Goal: Information Seeking & Learning: Check status

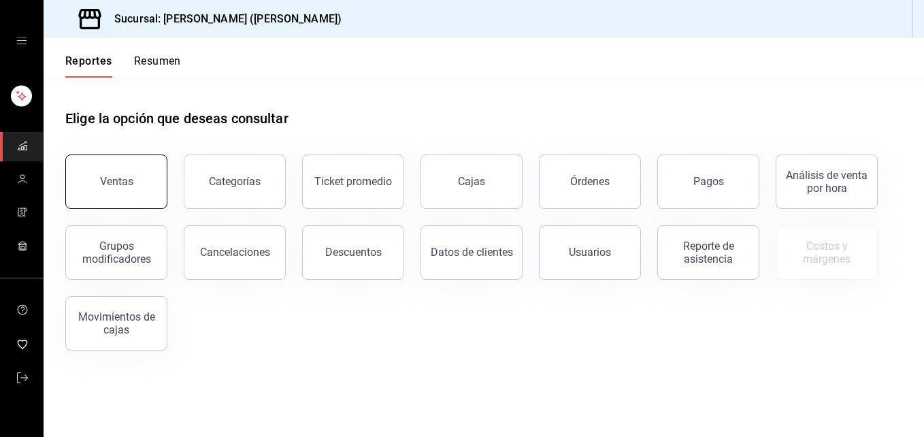
click at [119, 197] on button "Ventas" at bounding box center [116, 182] width 102 height 54
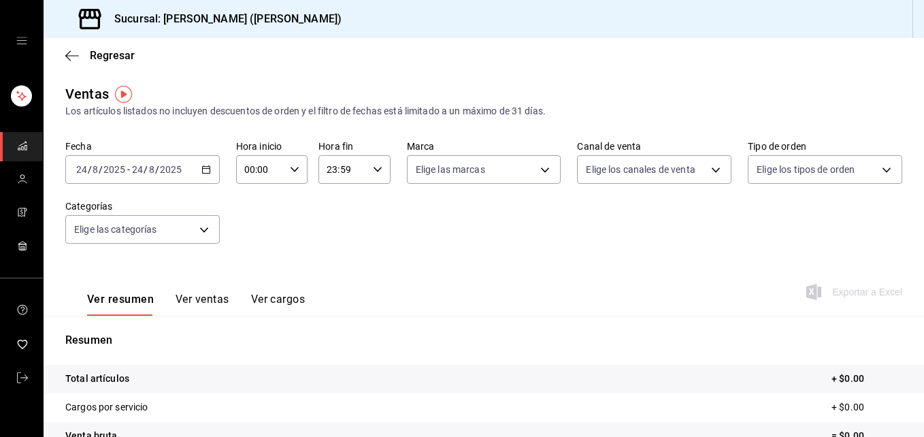
click at [206, 172] on icon "button" at bounding box center [206, 170] width 10 height 10
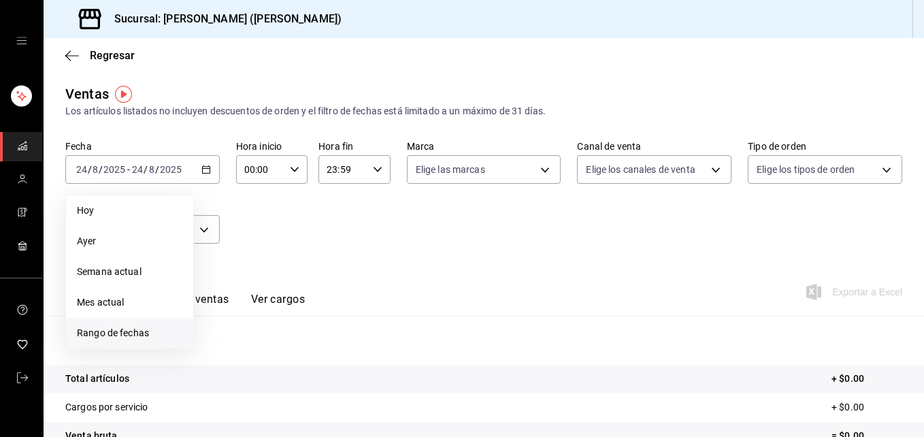
click at [103, 327] on span "Rango de fechas" at bounding box center [129, 333] width 105 height 14
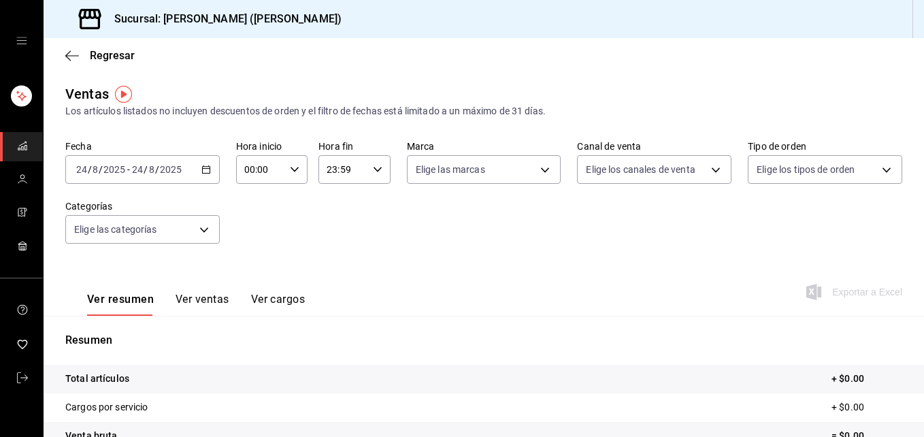
click at [203, 171] on icon "button" at bounding box center [206, 170] width 10 height 10
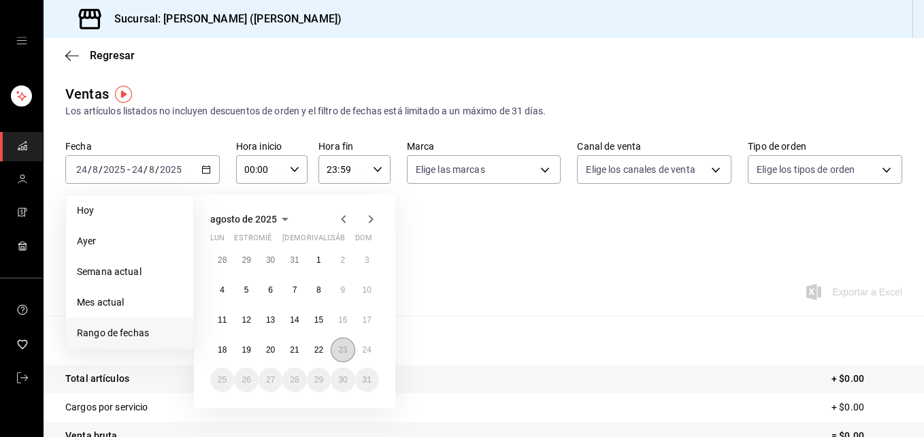
click at [334, 347] on button "23" at bounding box center [343, 350] width 24 height 25
click at [370, 348] on abbr "24" at bounding box center [367, 350] width 9 height 10
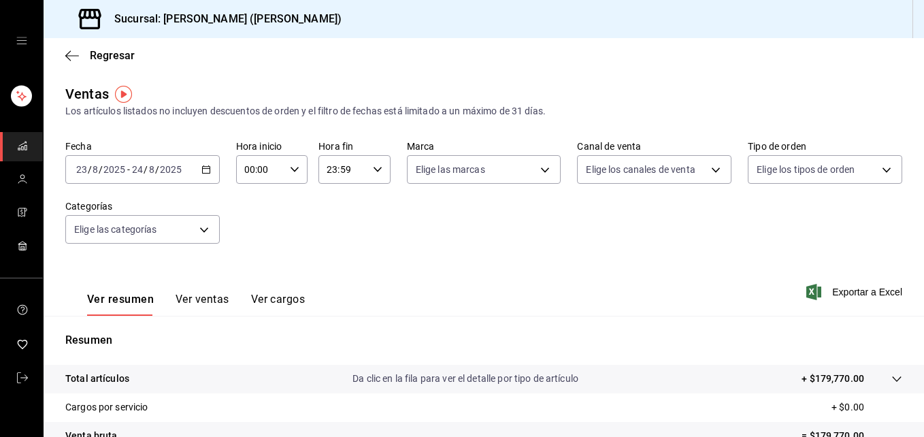
click at [294, 165] on icon "button" at bounding box center [295, 170] width 10 height 10
click at [248, 270] on span "02" at bounding box center [252, 269] width 14 height 11
type input "02:00"
click at [253, 264] on span "06" at bounding box center [252, 264] width 14 height 11
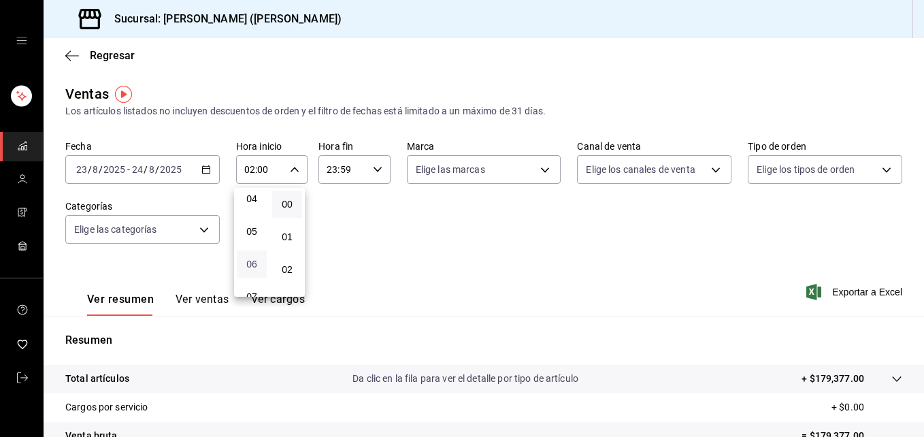
type input "06:00"
click at [373, 167] on div at bounding box center [462, 218] width 924 height 437
click at [373, 172] on icon "button" at bounding box center [378, 170] width 10 height 10
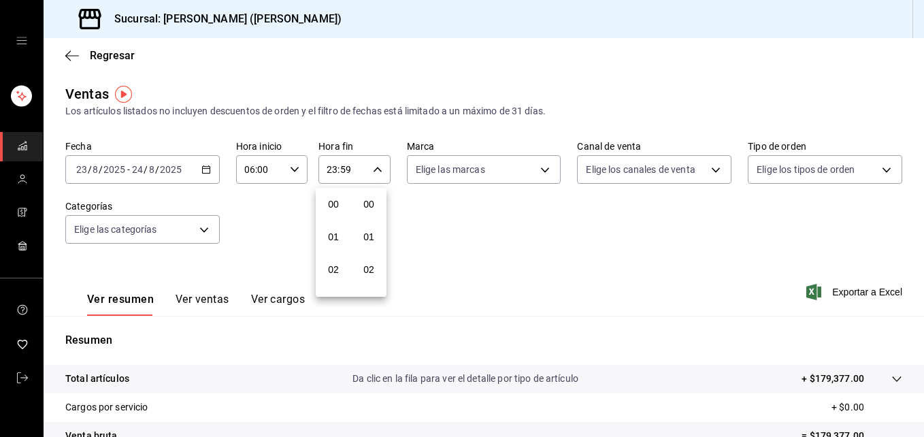
scroll to position [1851, 0]
click at [332, 253] on button "22" at bounding box center [334, 247] width 30 height 27
type input "22:59"
click at [332, 265] on span "06" at bounding box center [334, 269] width 14 height 11
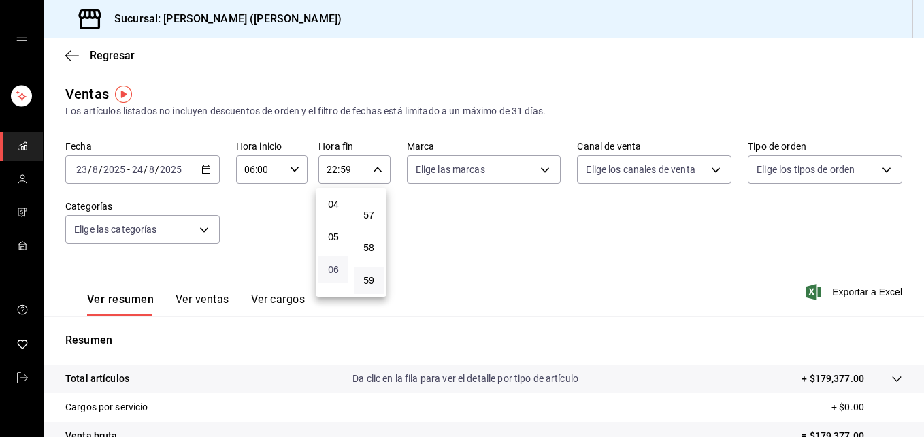
type input "06:59"
click at [493, 234] on div at bounding box center [462, 218] width 924 height 437
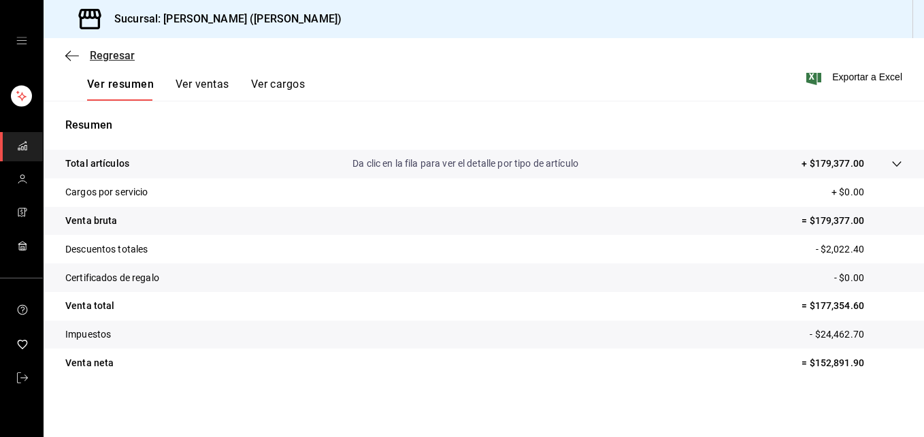
click at [69, 61] on icon "button" at bounding box center [72, 56] width 14 height 12
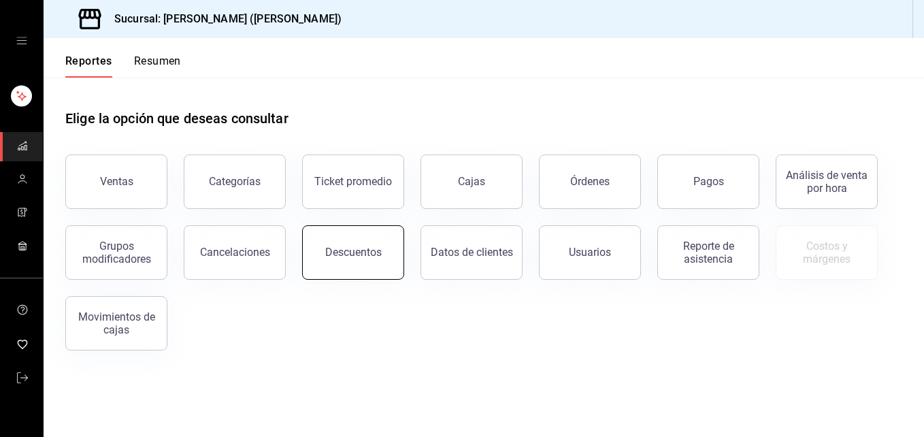
click at [385, 227] on div "Descuentos" at bounding box center [345, 244] width 118 height 71
click at [370, 263] on button "Descuentos" at bounding box center [353, 252] width 102 height 54
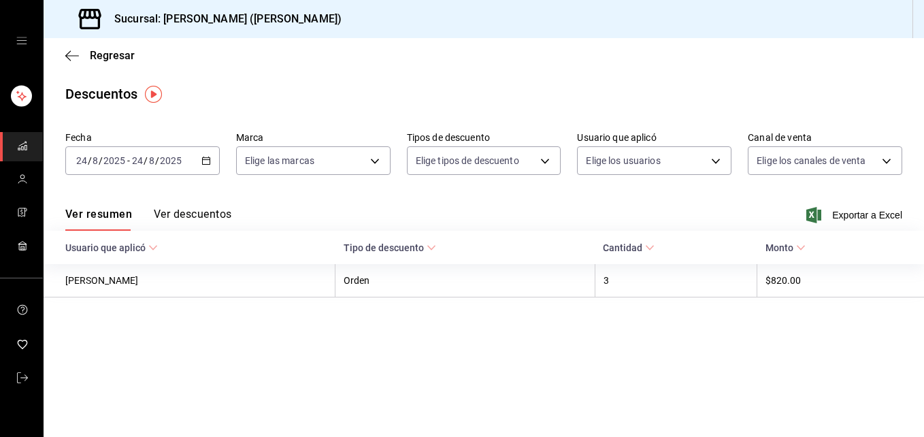
click at [202, 152] on div "[DATE] [DATE] - [DATE] [DATE]" at bounding box center [142, 160] width 155 height 29
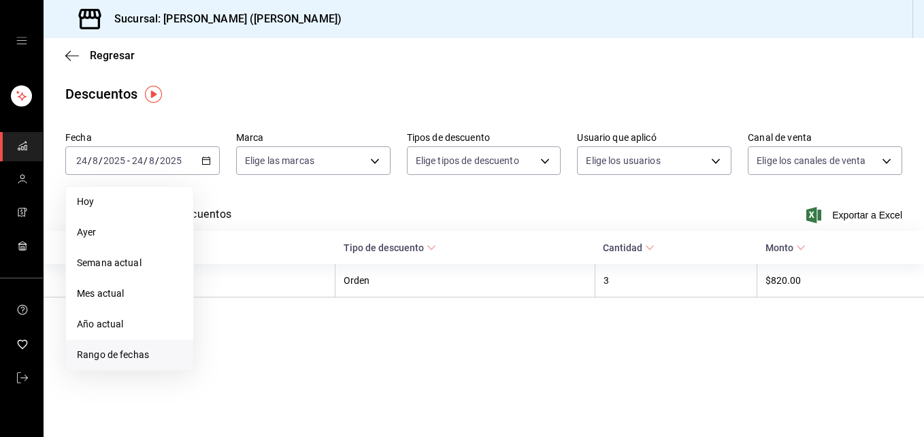
click at [133, 358] on span "Rango de fechas" at bounding box center [129, 355] width 105 height 14
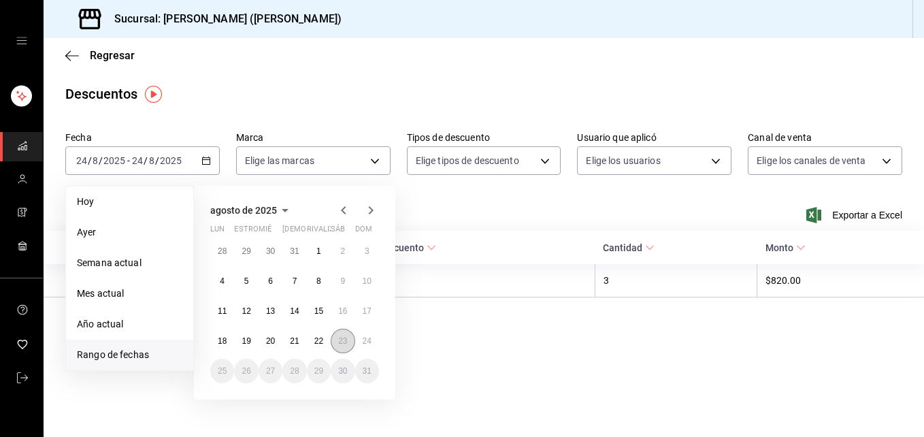
click at [349, 339] on button "23" at bounding box center [343, 341] width 24 height 25
click at [369, 338] on abbr "24" at bounding box center [367, 341] width 9 height 10
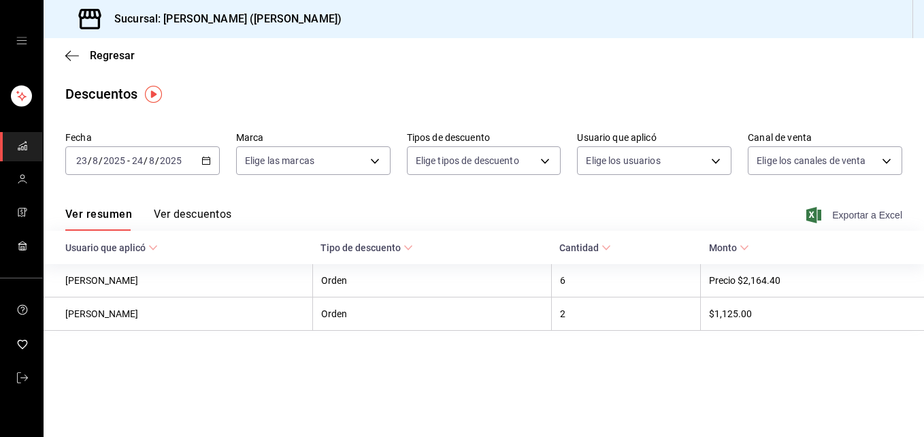
click at [837, 215] on font "Exportar a Excel" at bounding box center [867, 215] width 70 height 11
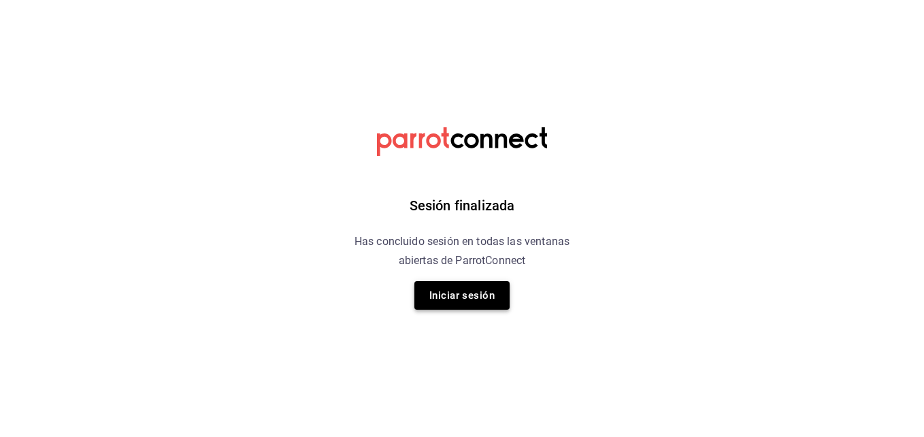
click at [482, 293] on button "Iniciar sesión" at bounding box center [462, 295] width 95 height 29
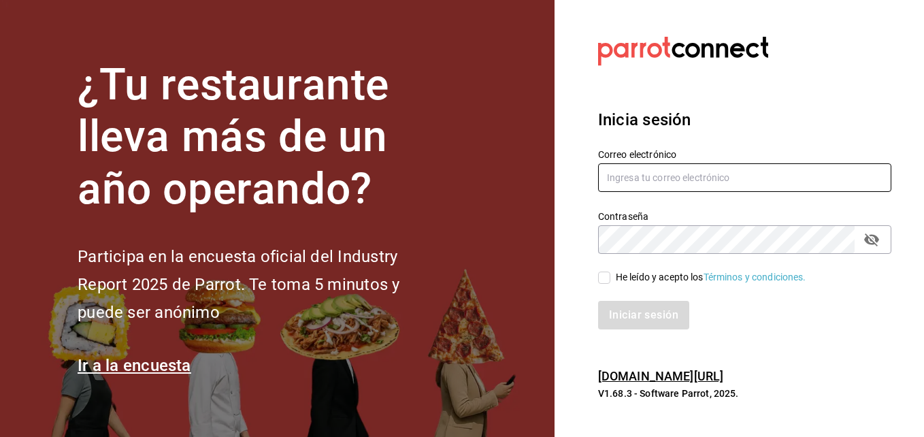
type input "erick.felipe@grupocosteno.com"
click at [608, 276] on input "He leído y acepto los Términos y condiciones." at bounding box center [604, 278] width 12 height 12
checkbox input "true"
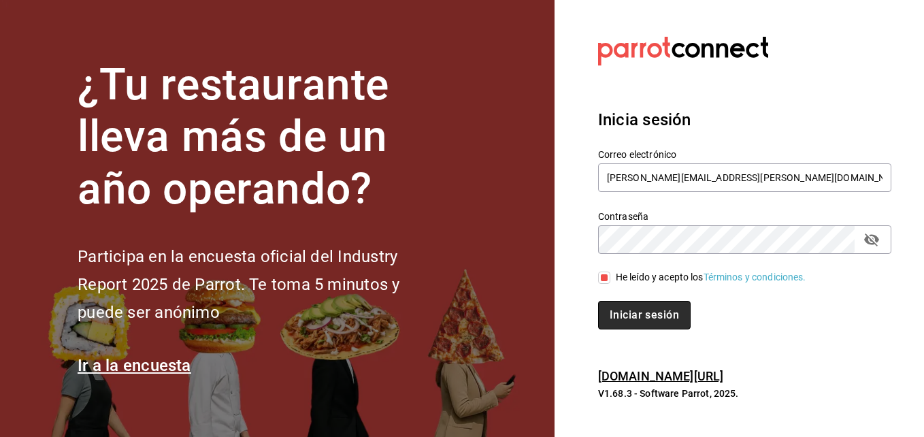
click at [634, 319] on button "Iniciar sesión" at bounding box center [644, 315] width 93 height 29
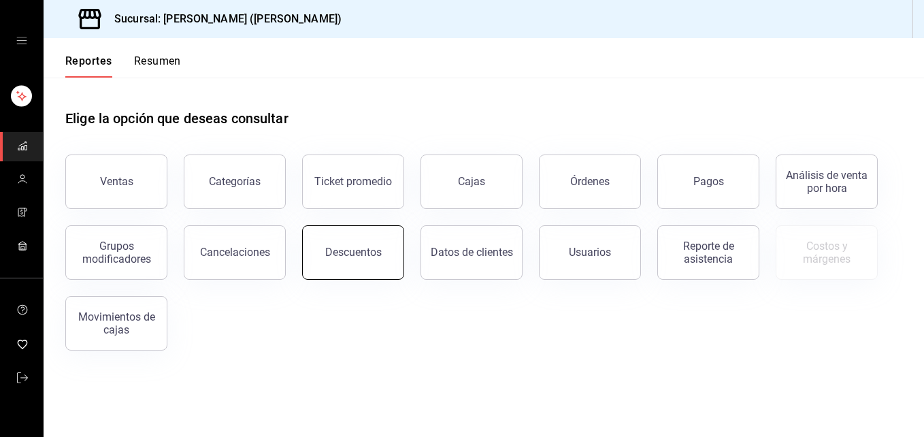
click at [335, 268] on button "Descuentos" at bounding box center [353, 252] width 102 height 54
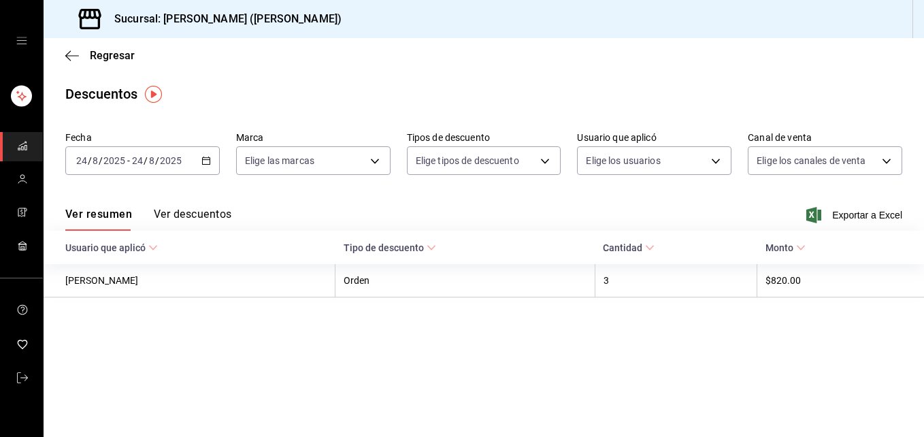
click at [206, 155] on div "[DATE] [DATE] - [DATE] [DATE]" at bounding box center [142, 160] width 155 height 29
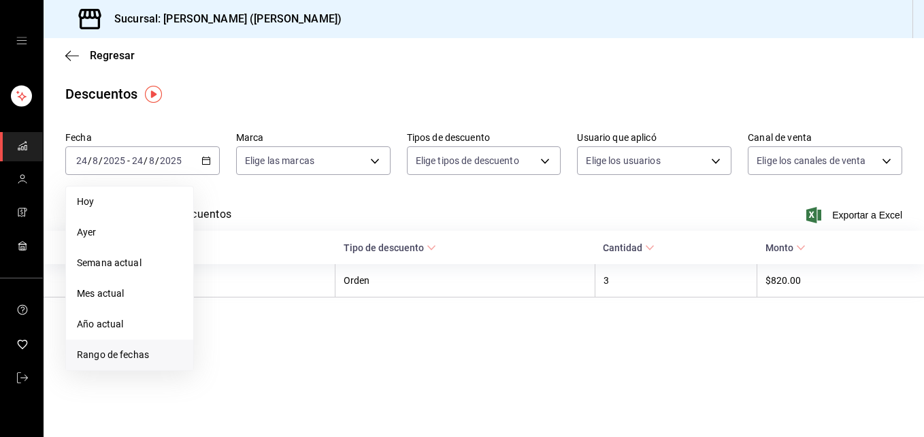
click at [140, 348] on span "Rango de fechas" at bounding box center [129, 355] width 105 height 14
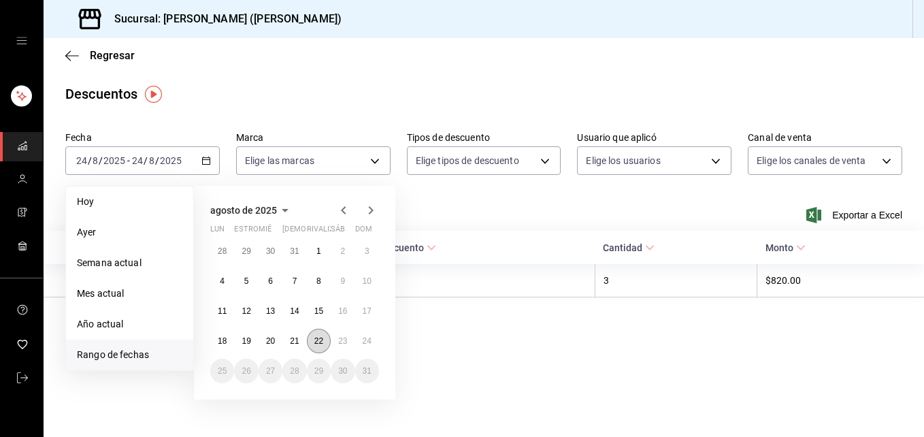
click at [315, 343] on abbr "22" at bounding box center [318, 341] width 9 height 10
click at [338, 342] on abbr "23" at bounding box center [342, 341] width 9 height 10
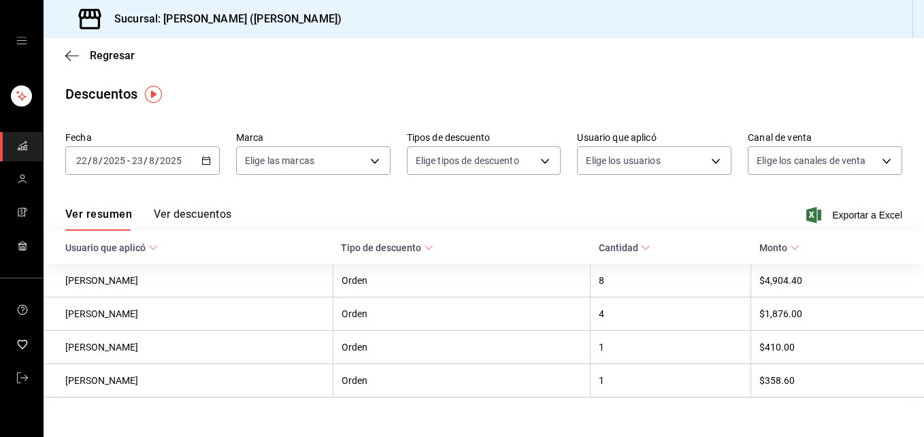
click at [209, 162] on div "[DATE] [DATE] - [DATE] [DATE]" at bounding box center [142, 160] width 155 height 29
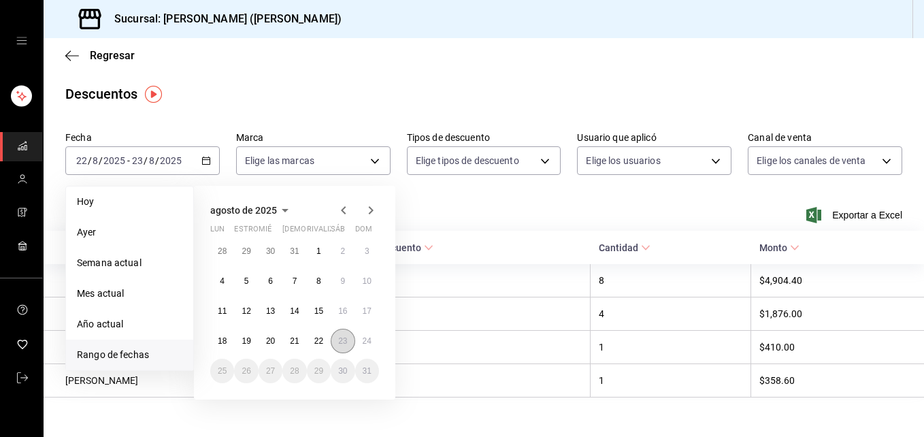
click at [348, 336] on button "23" at bounding box center [343, 341] width 24 height 25
click at [372, 340] on button "24" at bounding box center [367, 341] width 24 height 25
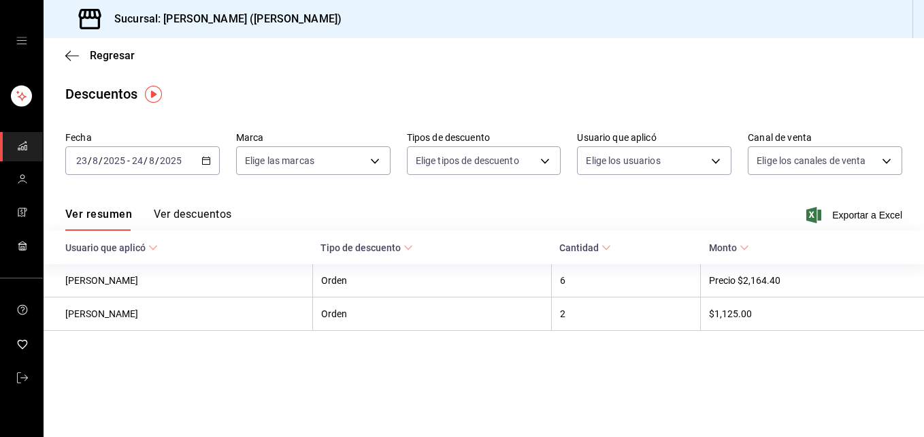
click at [541, 85] on div "Descuentos" at bounding box center [484, 94] width 881 height 20
click at [68, 54] on icon "button" at bounding box center [72, 56] width 14 height 12
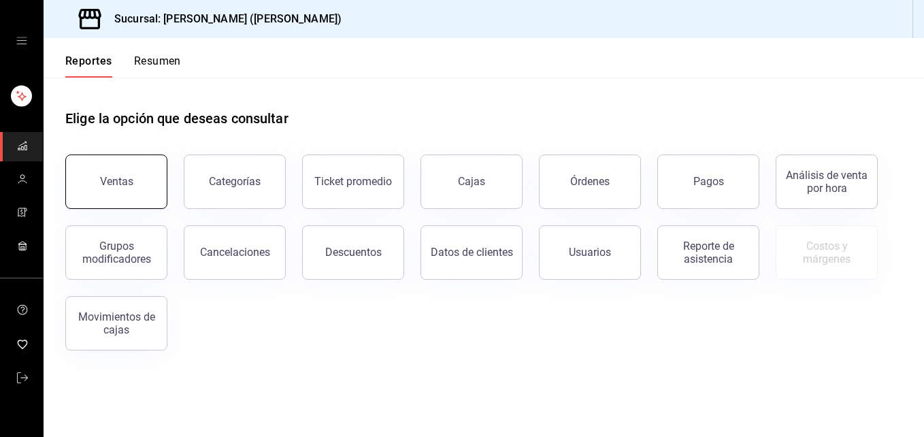
click at [114, 185] on div "Ventas" at bounding box center [116, 181] width 33 height 13
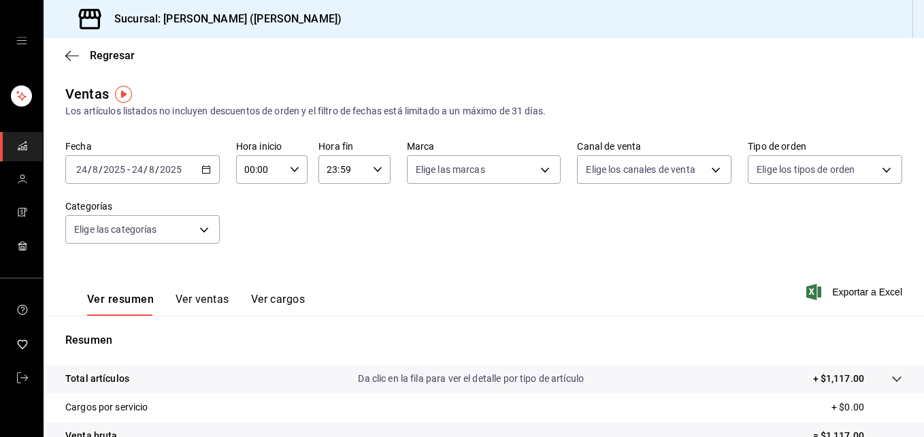
click at [203, 169] on icon "button" at bounding box center [206, 170] width 10 height 10
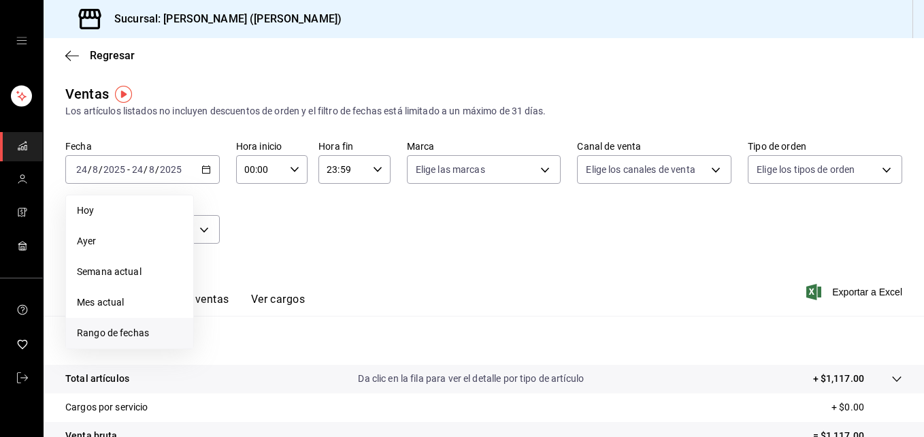
click at [148, 336] on span "Rango de fechas" at bounding box center [129, 333] width 105 height 14
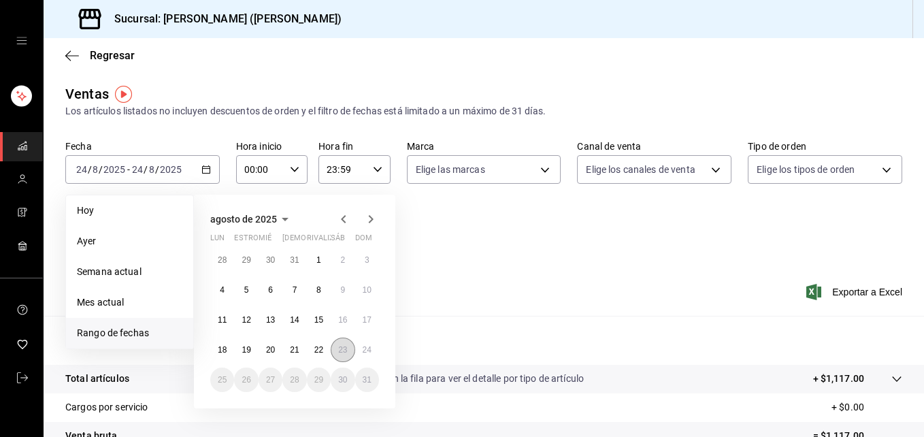
click at [342, 350] on abbr "23" at bounding box center [342, 350] width 9 height 10
click at [377, 353] on button "24" at bounding box center [367, 350] width 24 height 25
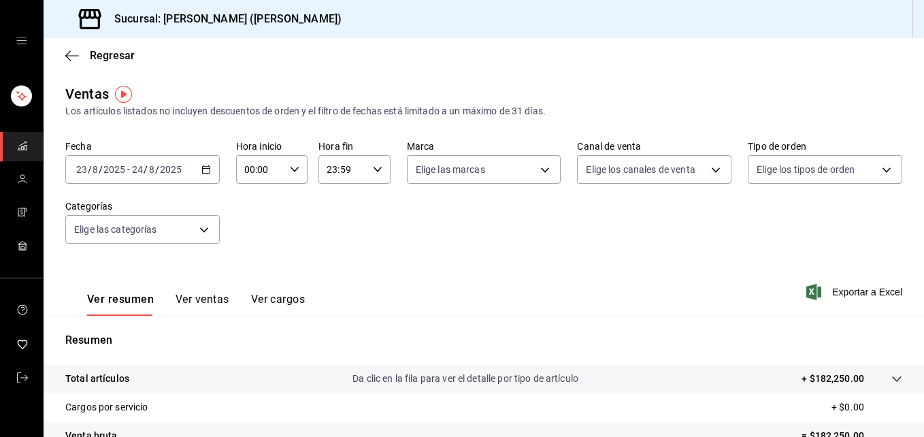
click at [297, 169] on div "00:00 Hora inicio" at bounding box center [271, 169] width 71 height 29
click at [250, 274] on span "02" at bounding box center [252, 269] width 14 height 11
type input "02:00"
click at [250, 266] on span "06" at bounding box center [252, 264] width 14 height 11
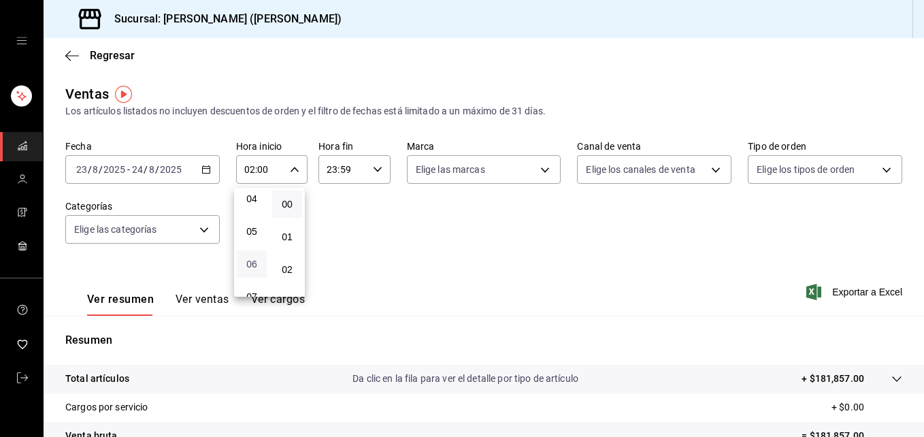
type input "06:00"
click at [376, 163] on div at bounding box center [462, 218] width 924 height 437
click at [375, 173] on icon "button" at bounding box center [378, 170] width 10 height 10
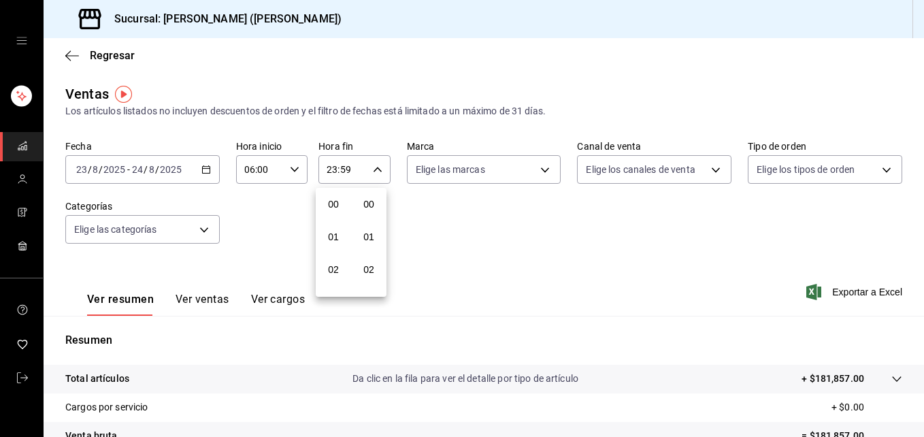
scroll to position [1851, 0]
click at [329, 255] on button "22" at bounding box center [334, 247] width 30 height 27
type input "22:59"
click at [336, 278] on span "23" at bounding box center [334, 280] width 14 height 11
type input "23:59"
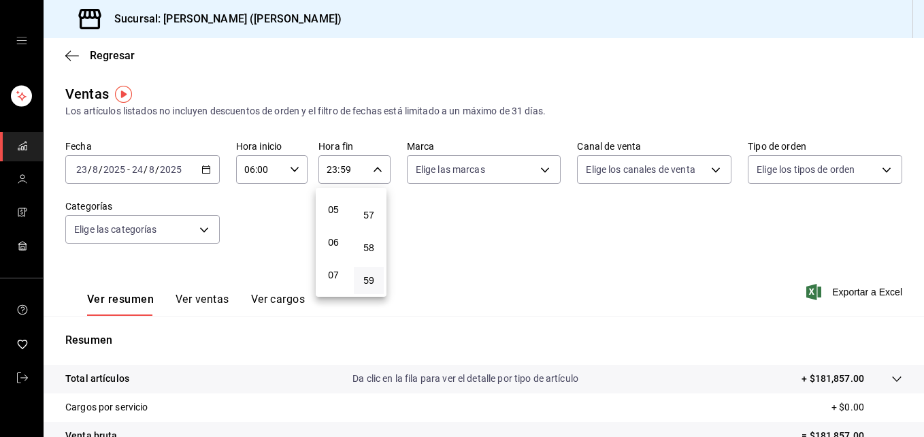
scroll to position [131, 0]
click at [333, 271] on span "06" at bounding box center [334, 269] width 14 height 11
type input "06:59"
click at [536, 235] on div at bounding box center [462, 218] width 924 height 437
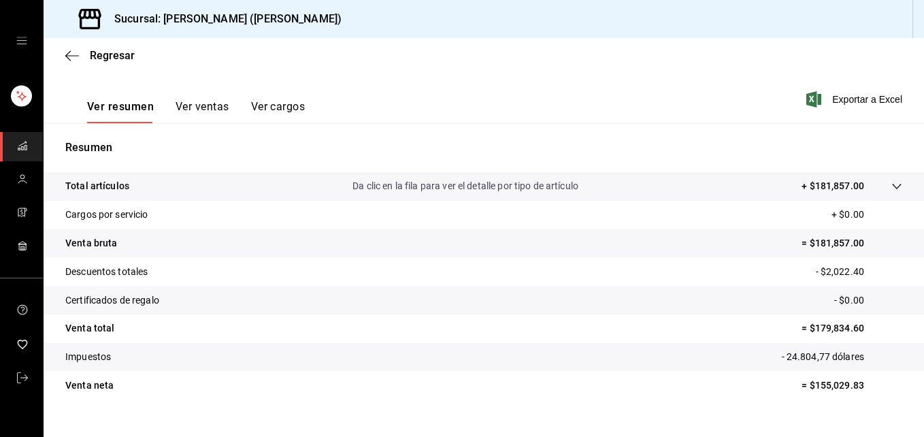
scroll to position [215, 0]
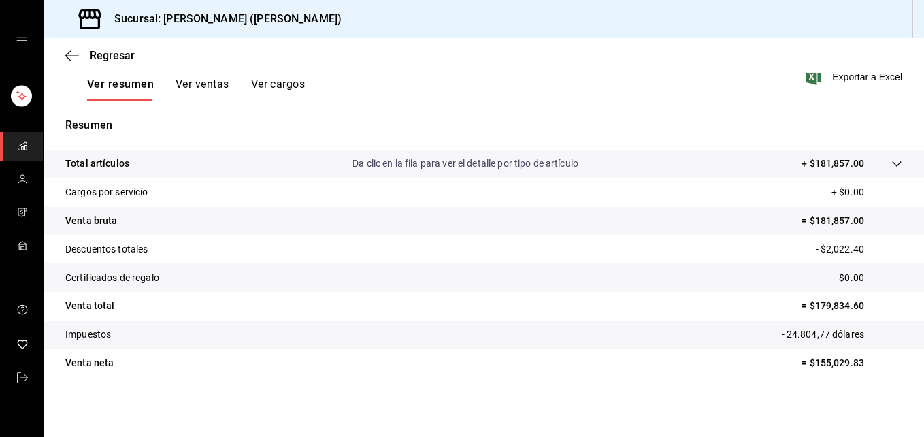
click at [204, 84] on button "Ver ventas" at bounding box center [203, 89] width 54 height 23
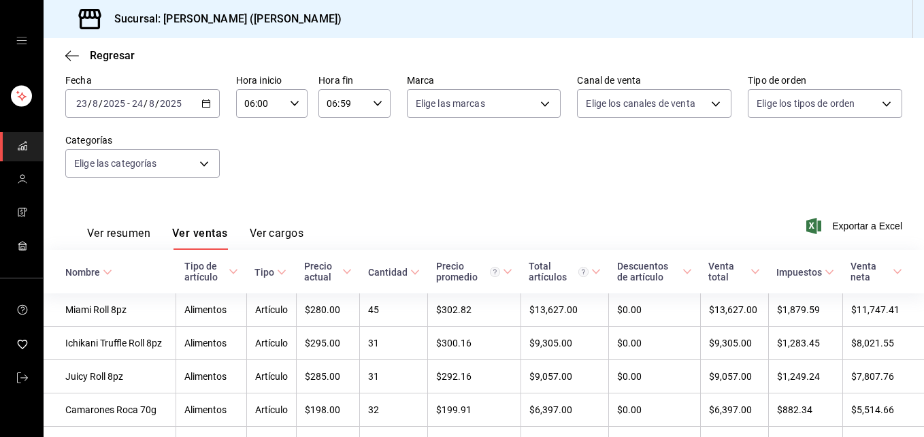
scroll to position [215, 0]
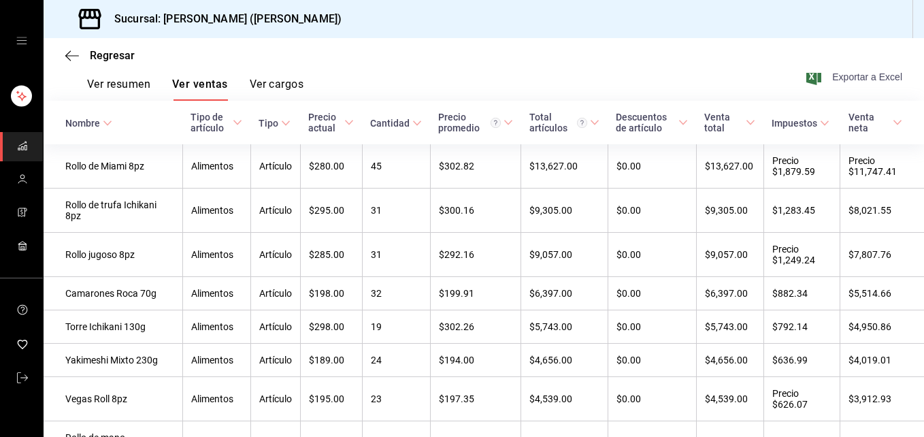
click at [844, 74] on font "Exportar a Excel" at bounding box center [867, 76] width 70 height 11
click at [500, 47] on div "Regresar" at bounding box center [484, 55] width 881 height 35
click at [553, 75] on div "Ver resumen Ver ventas Ver cargos Exportar a Excel" at bounding box center [484, 73] width 881 height 56
click at [73, 56] on icon "button" at bounding box center [72, 56] width 14 height 12
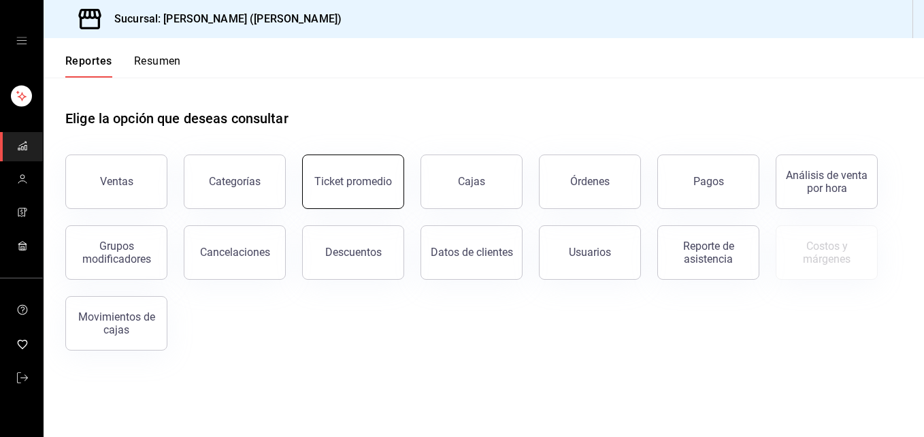
click at [364, 170] on button "Ticket promedio" at bounding box center [353, 182] width 102 height 54
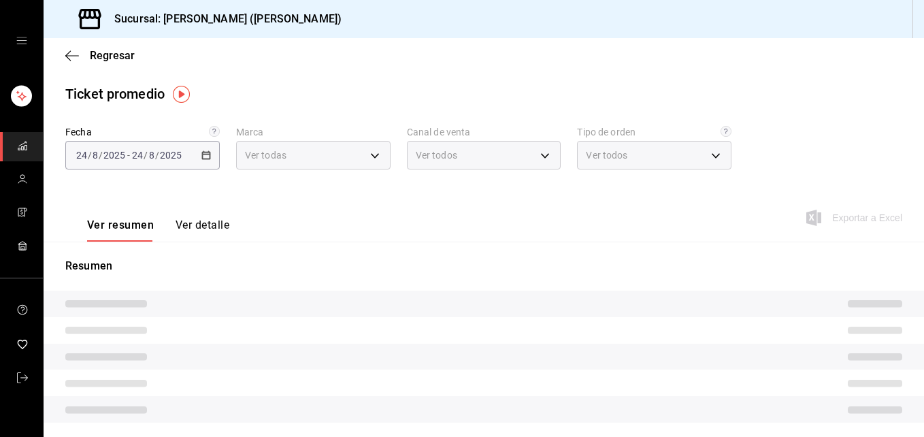
type input "3e284276-a834-4a39-bc59-2edda2d06158"
type input "PARROT,UBER_EATS,RAPPI,DIDI_FOOD,ONLINE"
type input "e22fa5c9-a89e-41b0-8860-3ae797de52dc,d5ed7011-f835-4d0c-a8fc-5f0f01446209,0cbc4…"
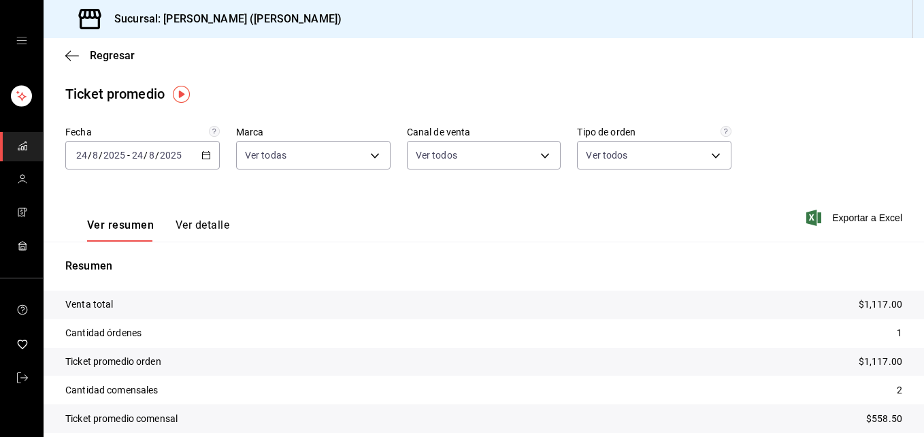
click at [206, 158] on icon "button" at bounding box center [206, 155] width 10 height 10
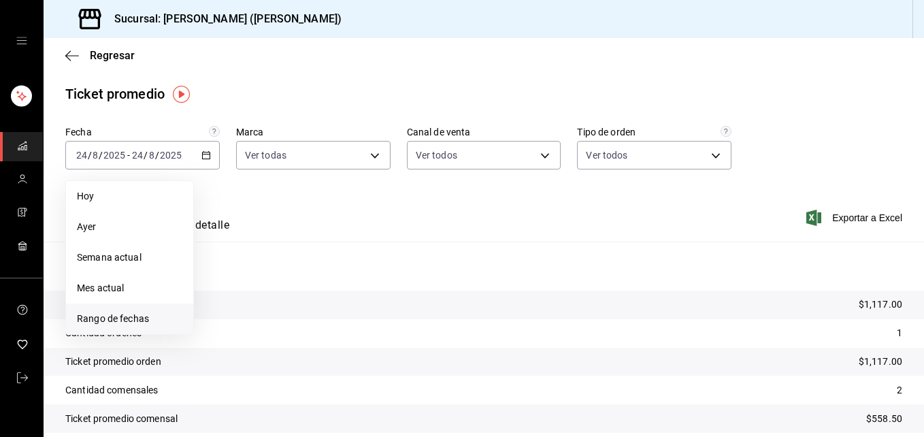
click at [141, 316] on span "Rango de fechas" at bounding box center [129, 319] width 105 height 14
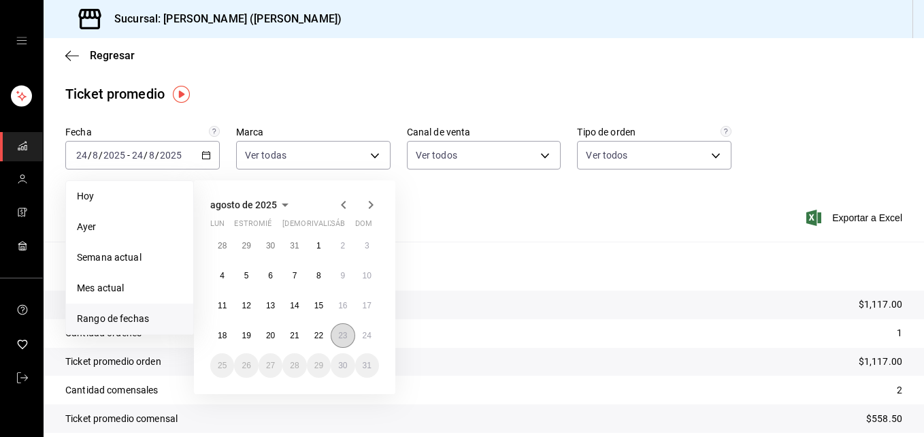
click at [343, 331] on abbr "23" at bounding box center [342, 336] width 9 height 10
click at [370, 339] on abbr "24" at bounding box center [367, 336] width 9 height 10
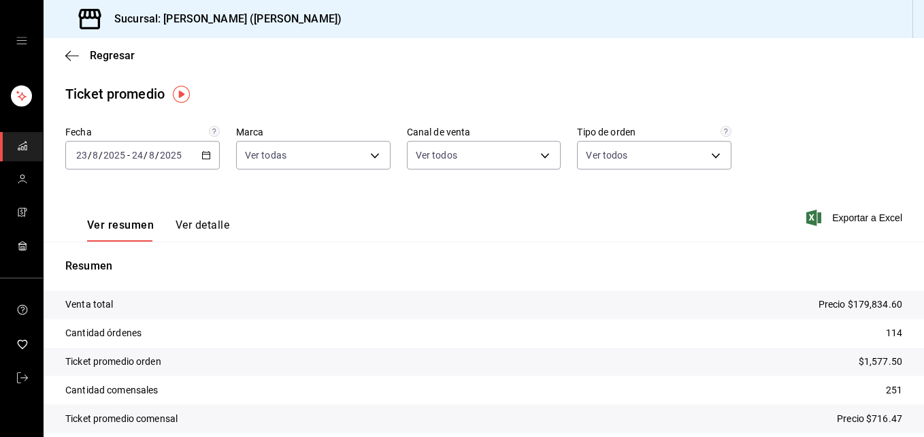
click at [913, 419] on tr "Ticket promedio comensal Precio $716.47" at bounding box center [484, 418] width 881 height 29
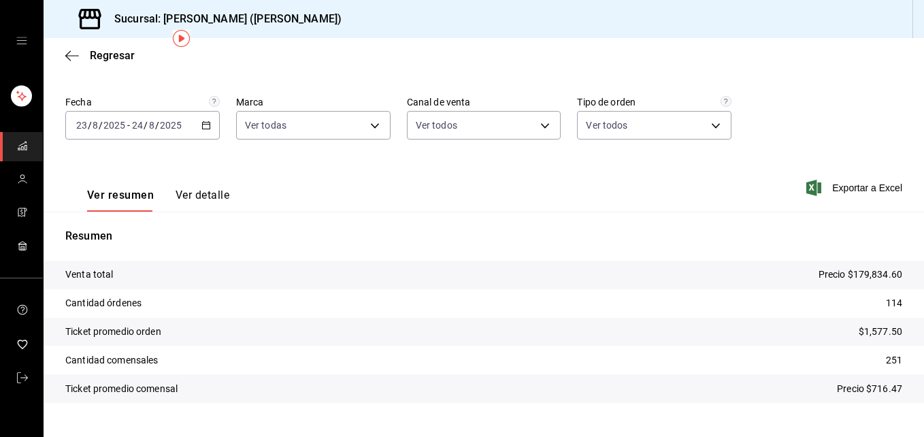
scroll to position [56, 0]
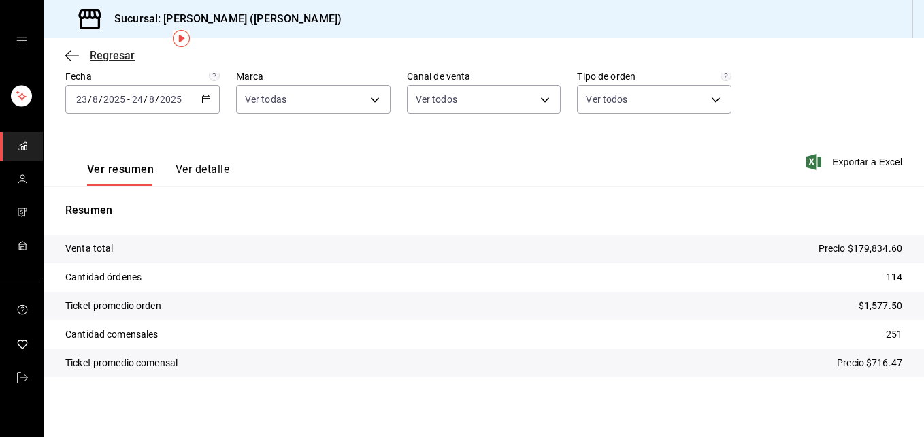
click at [67, 52] on icon "button" at bounding box center [72, 56] width 14 height 12
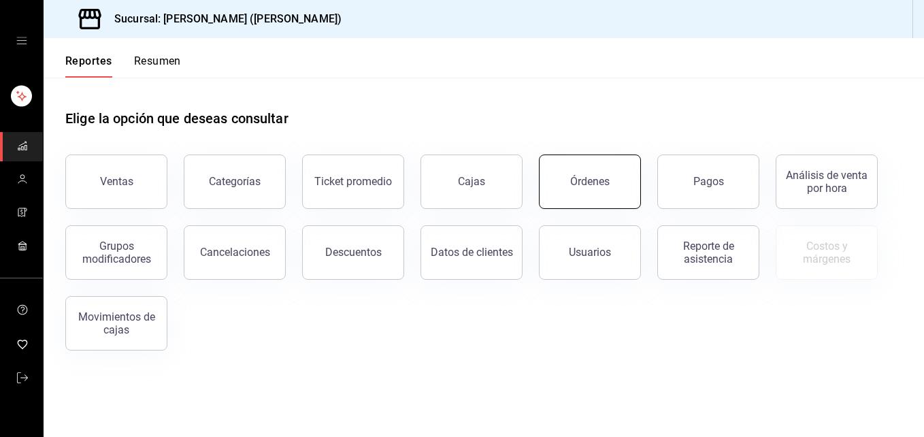
click at [574, 172] on button "Órdenes" at bounding box center [590, 182] width 102 height 54
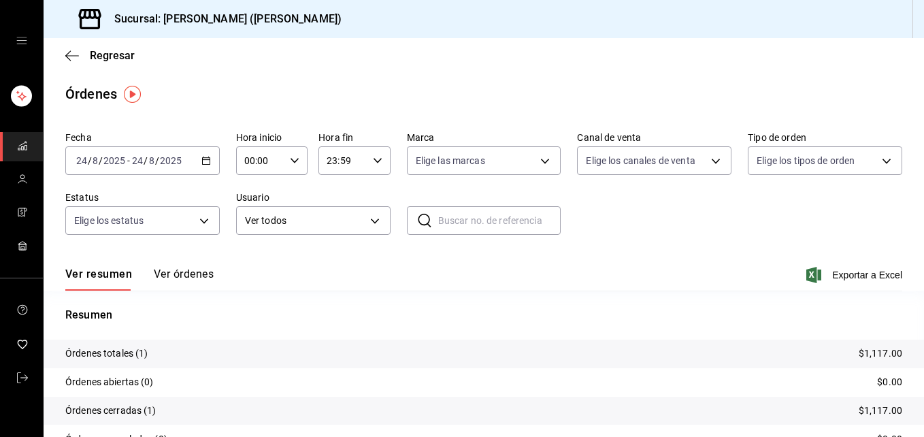
click at [203, 161] on icon "button" at bounding box center [206, 161] width 10 height 10
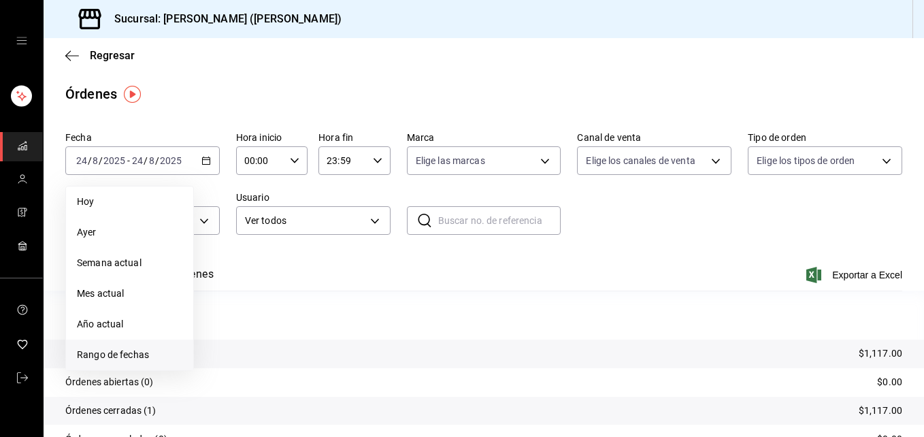
click at [131, 354] on span "Rango de fechas" at bounding box center [129, 355] width 105 height 14
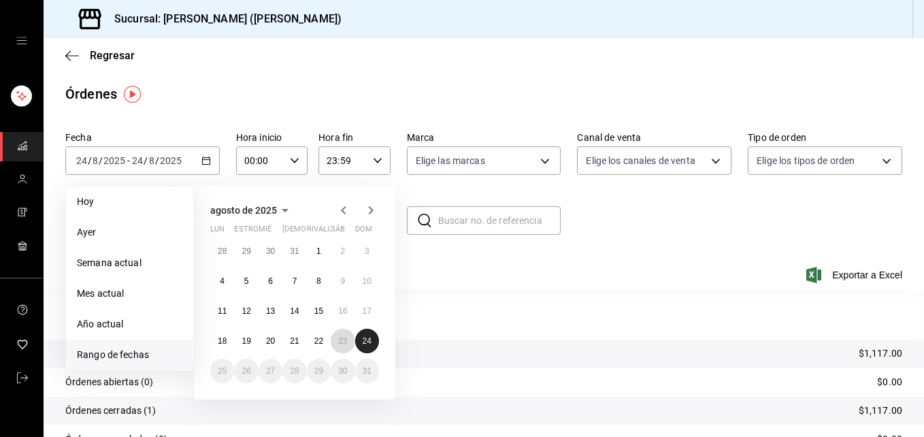
drag, startPoint x: 344, startPoint y: 334, endPoint x: 378, endPoint y: 342, distance: 34.3
click at [378, 342] on div "28 29 30 31 1 2 3 4 5 6 7 8 9 10 11 12 13 14 15 16 17 18 19 20 21 22 23 24 25 2…" at bounding box center [294, 311] width 169 height 144
click at [365, 338] on abbr "24" at bounding box center [367, 341] width 9 height 10
click at [345, 338] on abbr "23" at bounding box center [342, 341] width 9 height 10
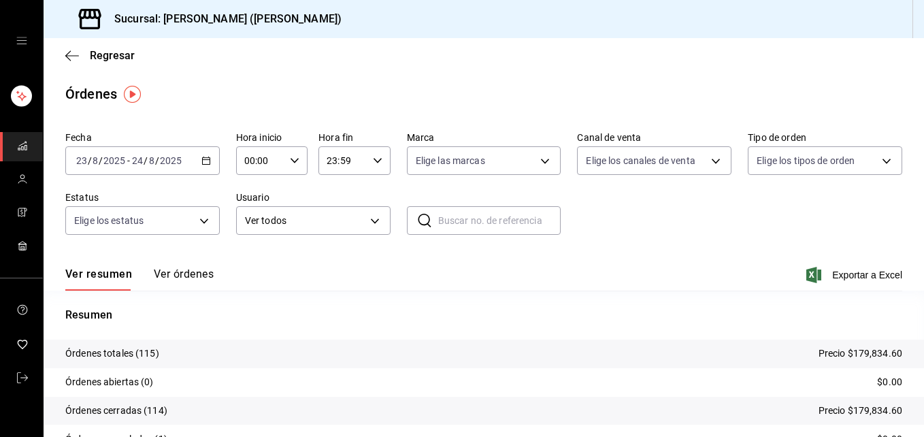
click at [293, 151] on div "00:00 Hora inicio" at bounding box center [271, 160] width 71 height 29
click at [253, 265] on span "02" at bounding box center [252, 260] width 14 height 11
type input "02:00"
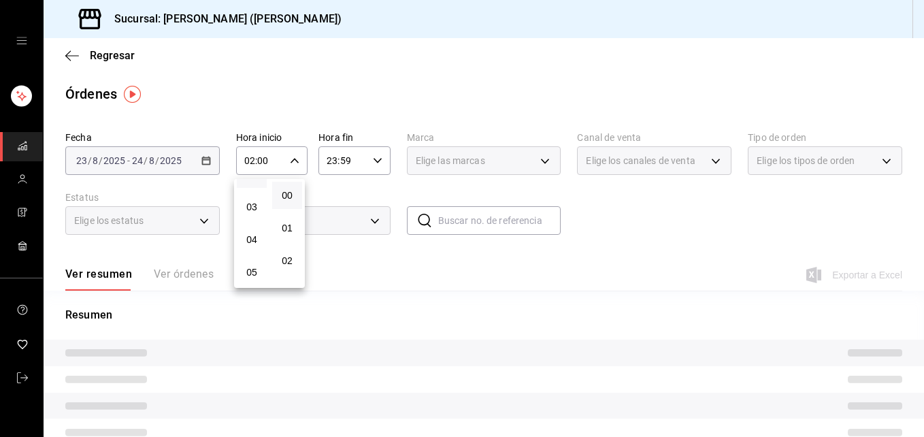
scroll to position [109, 0]
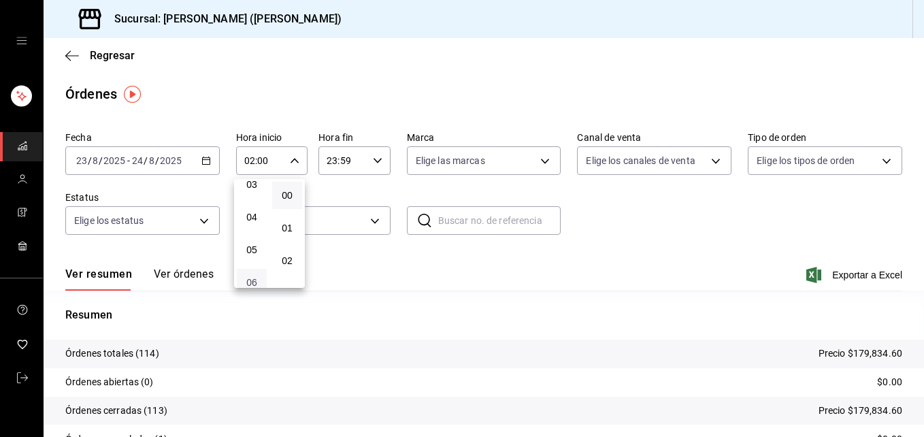
click at [252, 277] on span "06" at bounding box center [252, 282] width 14 height 11
type input "06:00"
click at [376, 163] on div at bounding box center [462, 218] width 924 height 437
click at [379, 162] on div "23:59 Hora fin" at bounding box center [354, 160] width 71 height 29
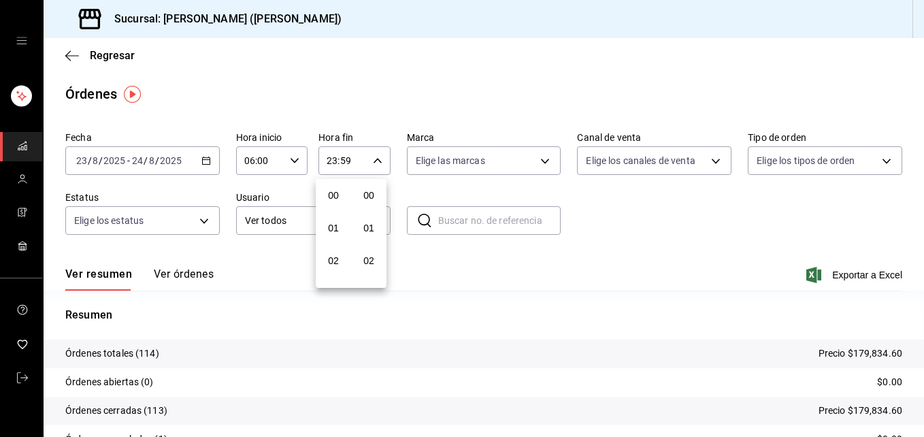
scroll to position [1851, 0]
click at [330, 274] on span "23" at bounding box center [334, 271] width 14 height 11
click at [331, 182] on span "06" at bounding box center [334, 179] width 14 height 11
type input "06:59"
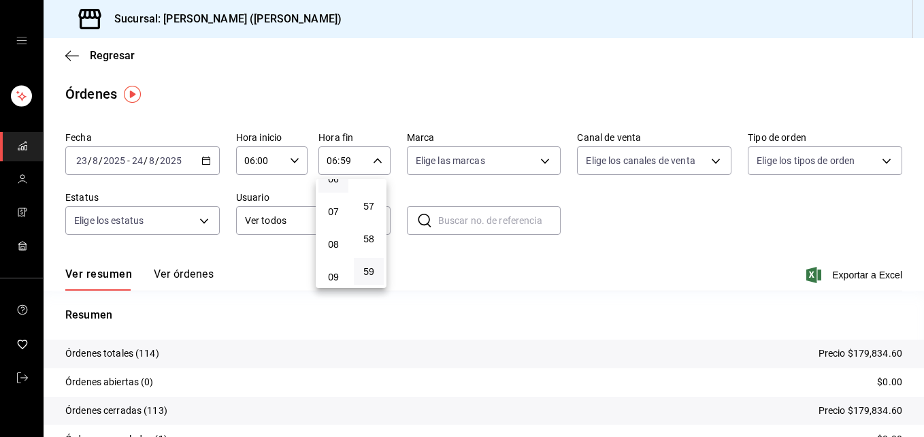
click at [485, 53] on div at bounding box center [462, 218] width 924 height 437
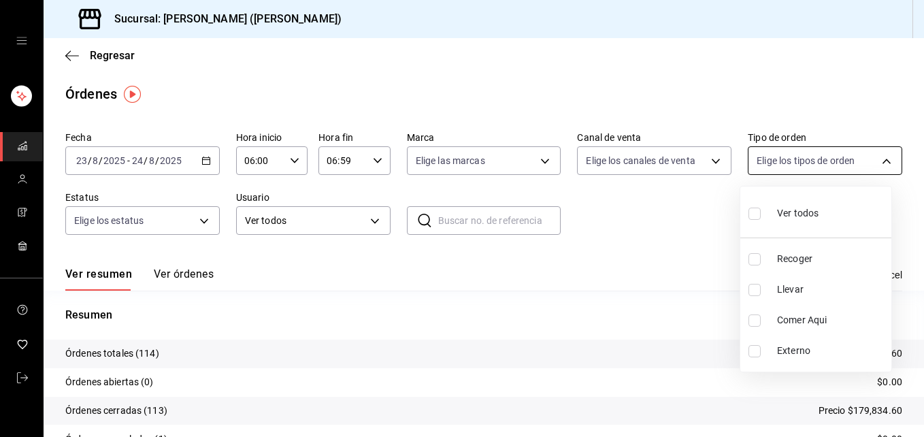
click at [877, 160] on body "Sucursal: Ichikani Sushi ([PERSON_NAME]) Regresar Órdenes Fecha [DATE] [DATE] -…" at bounding box center [462, 218] width 924 height 437
click at [756, 290] on input "checkbox" at bounding box center [755, 290] width 12 height 12
checkbox input "true"
type input "d5ed7011-f835-4d0c-a8fc-5f0f01446209"
click at [920, 380] on div at bounding box center [462, 218] width 924 height 437
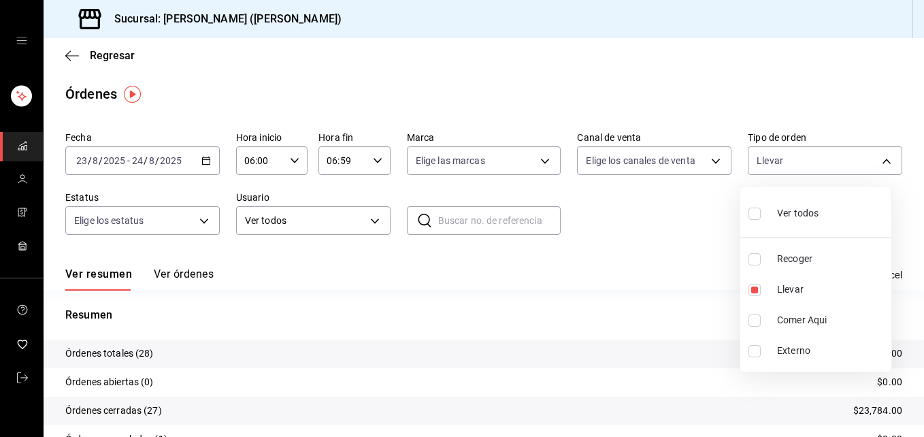
click at [473, 99] on div at bounding box center [462, 218] width 924 height 437
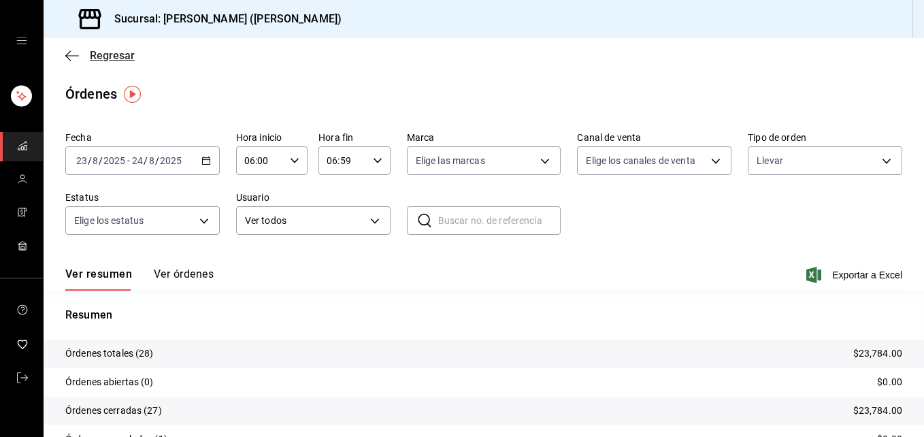
click at [70, 55] on icon "button" at bounding box center [72, 55] width 14 height 1
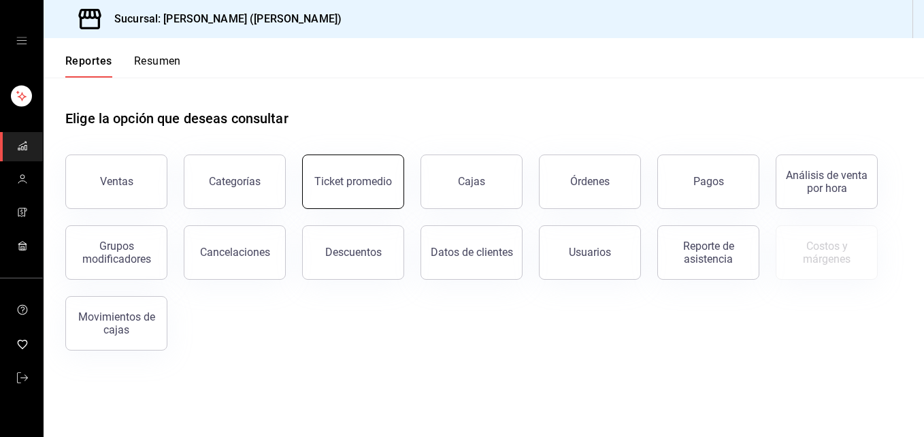
click at [344, 182] on div "Ticket promedio" at bounding box center [353, 181] width 78 height 13
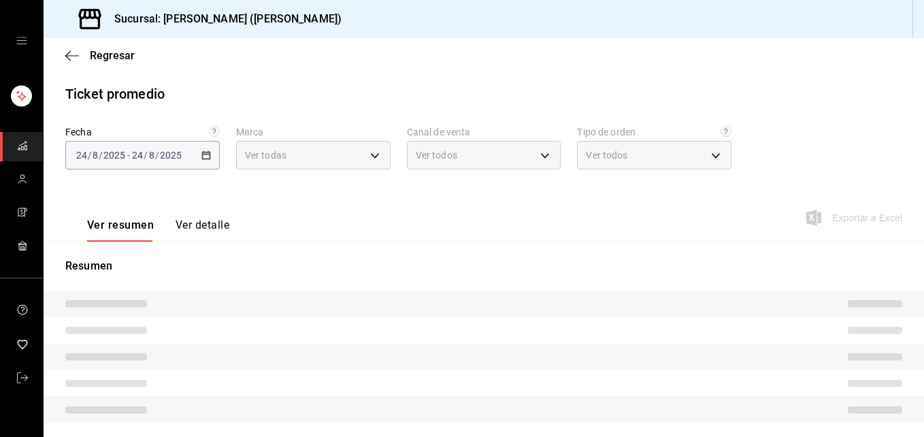
type input "3e284276-a834-4a39-bc59-2edda2d06158"
type input "PARROT,UBER_EATS,RAPPI,DIDI_FOOD,ONLINE"
type input "e22fa5c9-a89e-41b0-8860-3ae797de52dc,d5ed7011-f835-4d0c-a8fc-5f0f01446209,0cbc4…"
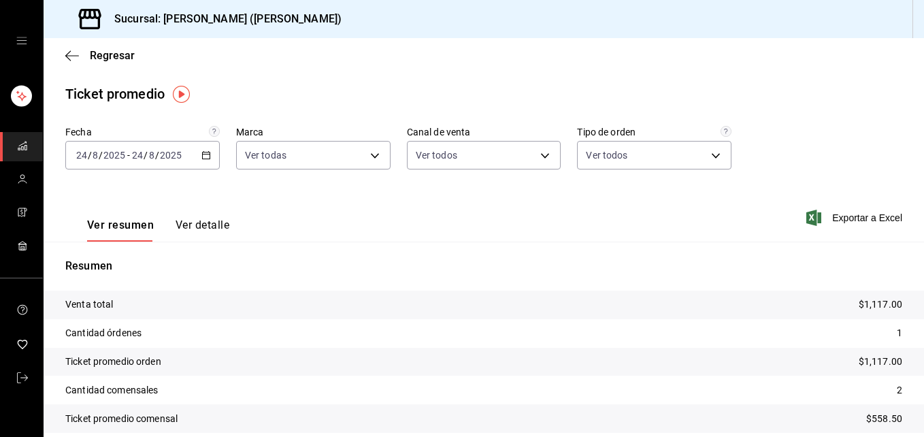
click at [208, 150] on div "[DATE] [DATE] - [DATE] [DATE]" at bounding box center [142, 155] width 155 height 29
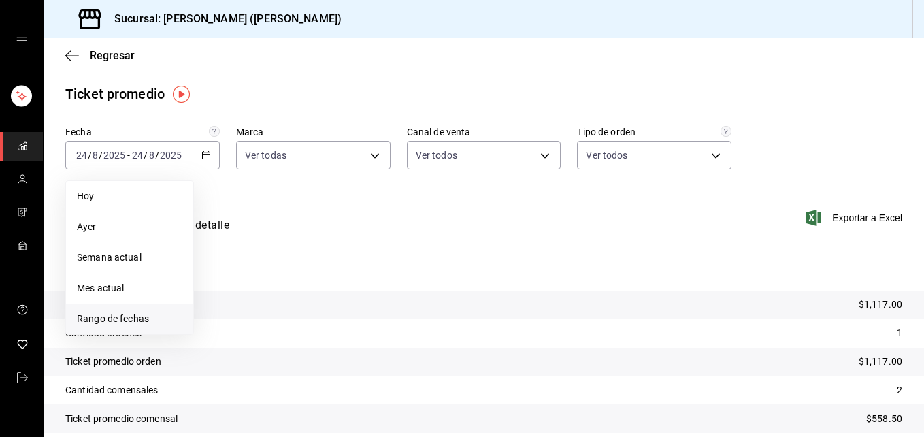
click at [138, 313] on span "Rango de fechas" at bounding box center [129, 319] width 105 height 14
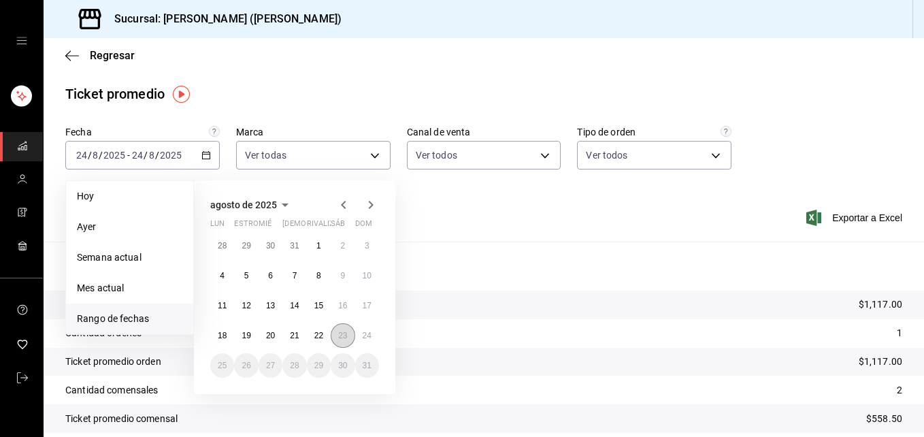
click at [345, 340] on abbr "23" at bounding box center [342, 336] width 9 height 10
click at [367, 339] on abbr "24" at bounding box center [367, 336] width 9 height 10
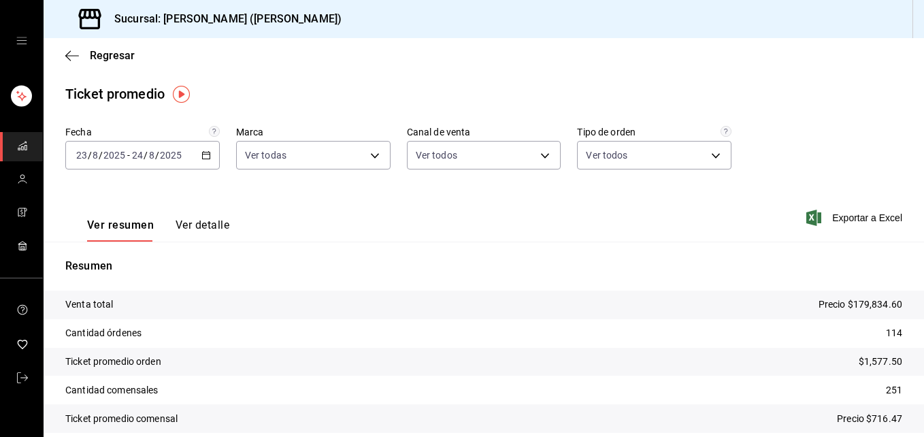
click at [367, 339] on tr "Cantidad órdenes 114" at bounding box center [484, 333] width 881 height 29
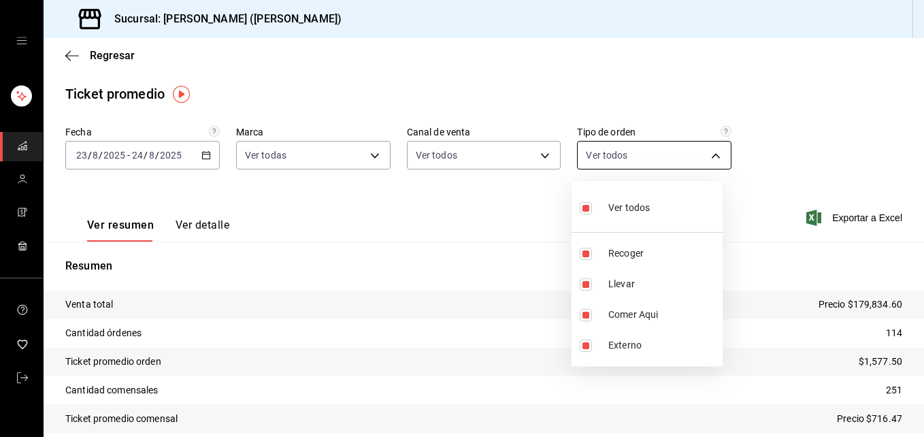
click at [703, 155] on body "Sucursal: Ichikani Sushi ([PERSON_NAME]) Regresar Ticket promedio Fecha [DATE] …" at bounding box center [462, 218] width 924 height 437
click at [592, 288] on label at bounding box center [589, 284] width 18 height 12
click at [592, 288] on input "checkbox" at bounding box center [586, 284] width 12 height 12
checkbox input "true"
type input "e22fa5c9-a89e-41b0-8860-3ae797de52dc,0cbc483c-d503-459b-9207-6053f5145331,EXTER…"
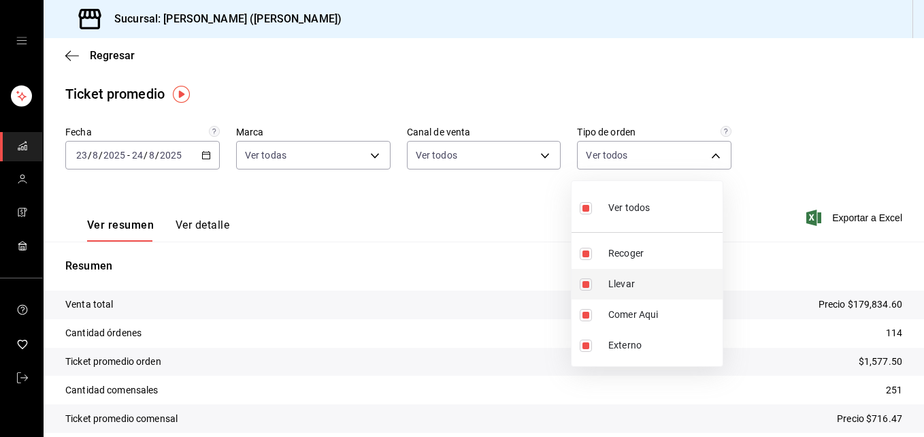
checkbox input "true"
click at [359, 43] on div at bounding box center [462, 218] width 924 height 437
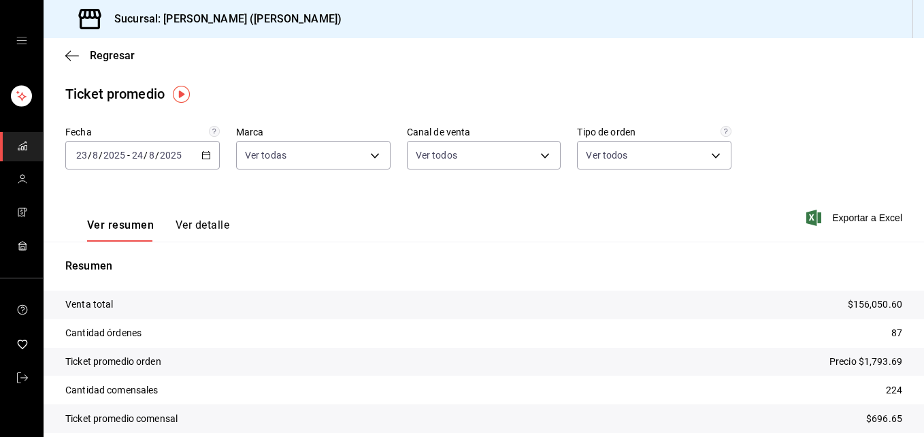
click at [69, 62] on div "Regresar" at bounding box center [484, 55] width 881 height 35
click at [75, 51] on icon "button" at bounding box center [72, 56] width 14 height 12
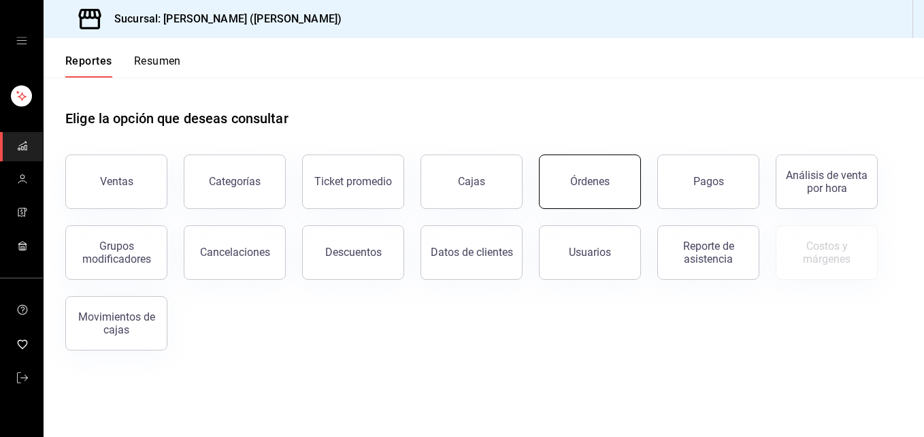
click at [604, 194] on button "Órdenes" at bounding box center [590, 182] width 102 height 54
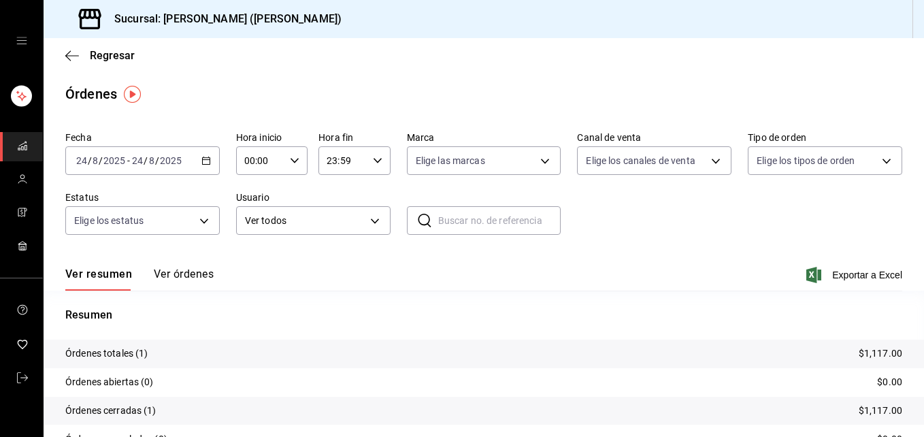
click at [210, 166] on div "[DATE] [DATE] - [DATE] [DATE]" at bounding box center [142, 160] width 155 height 29
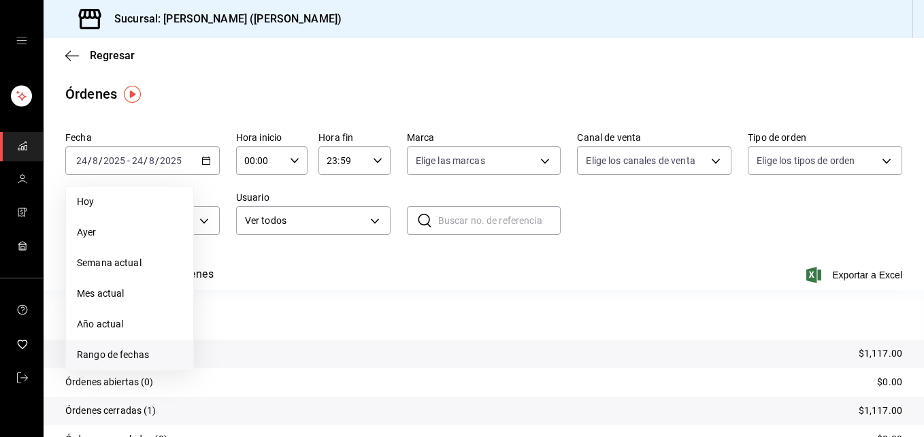
click at [137, 353] on span "Rango de fechas" at bounding box center [129, 355] width 105 height 14
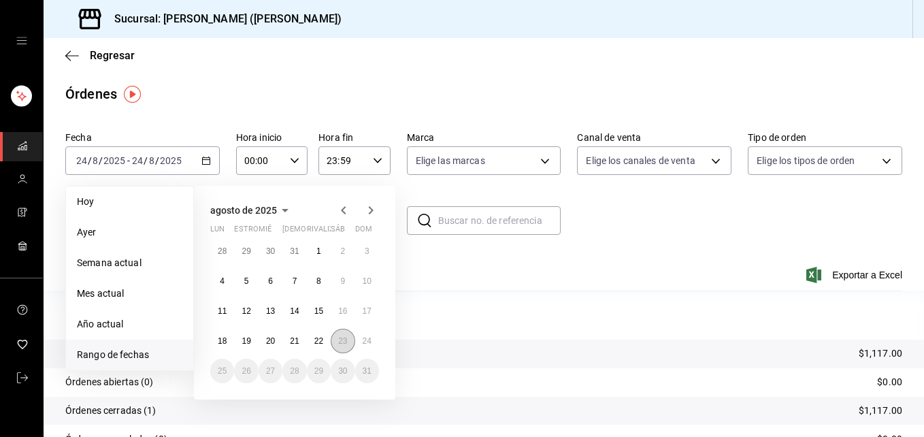
click at [341, 344] on abbr "23" at bounding box center [342, 341] width 9 height 10
click at [370, 344] on abbr "24" at bounding box center [367, 341] width 9 height 10
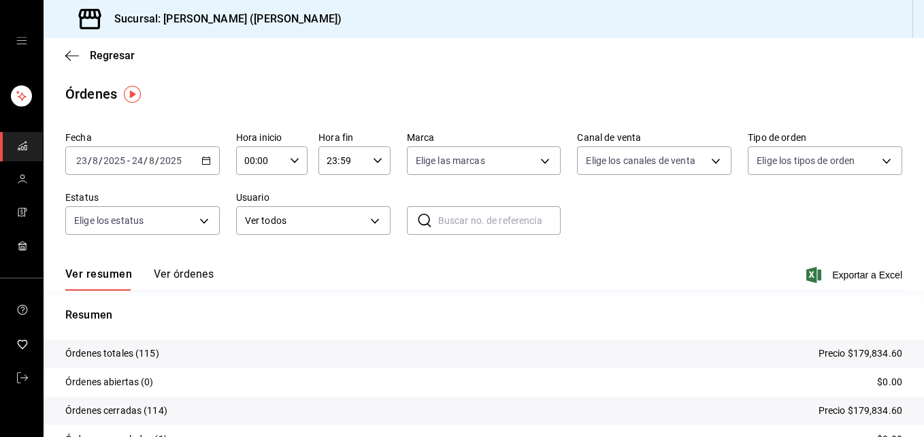
click at [293, 163] on icon "button" at bounding box center [295, 161] width 10 height 10
click at [248, 256] on span "02" at bounding box center [252, 260] width 14 height 11
type input "02:00"
click at [251, 276] on button "06" at bounding box center [252, 282] width 30 height 27
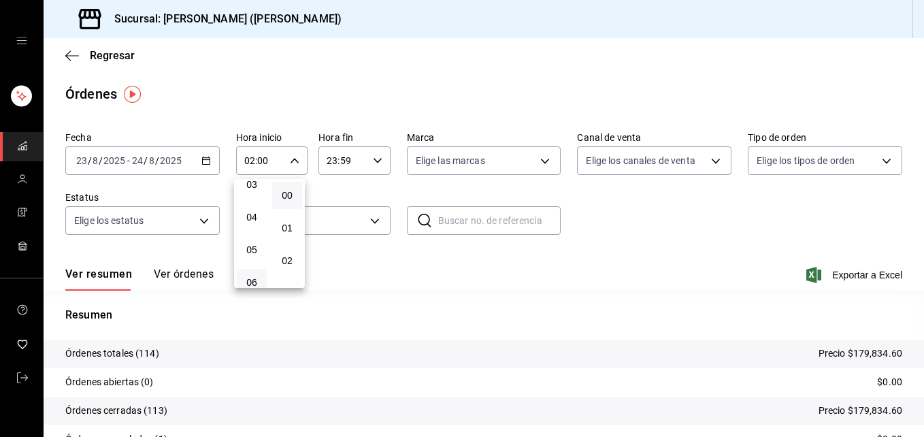
type input "06:00"
click at [377, 161] on div at bounding box center [462, 218] width 924 height 437
click at [377, 161] on icon "button" at bounding box center [378, 161] width 10 height 10
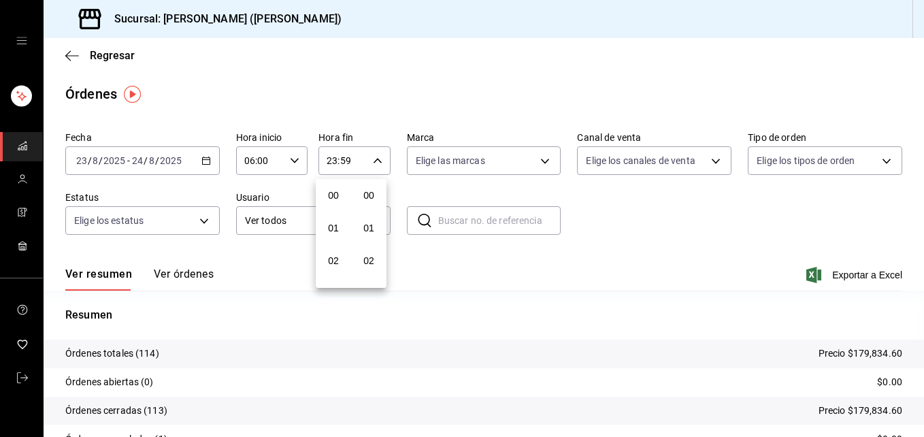
scroll to position [1851, 0]
click at [334, 239] on span "22" at bounding box center [334, 238] width 14 height 11
type input "22:59"
click at [334, 239] on button "06" at bounding box center [334, 233] width 30 height 27
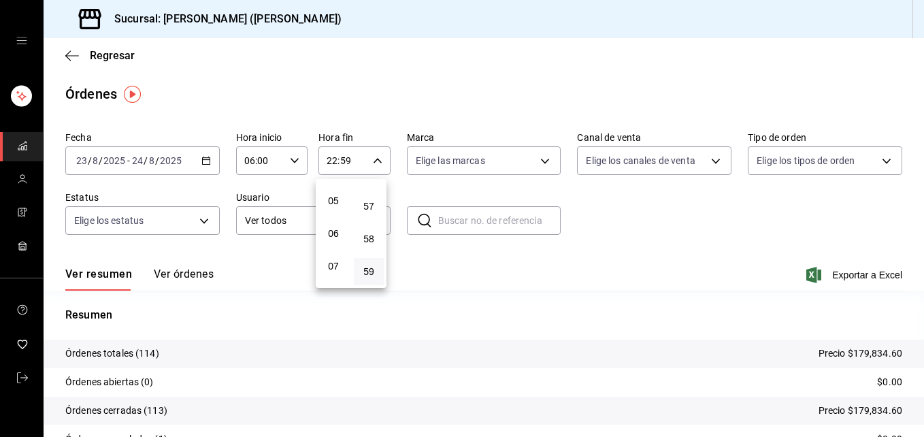
type input "06:59"
click at [525, 74] on div at bounding box center [462, 218] width 924 height 437
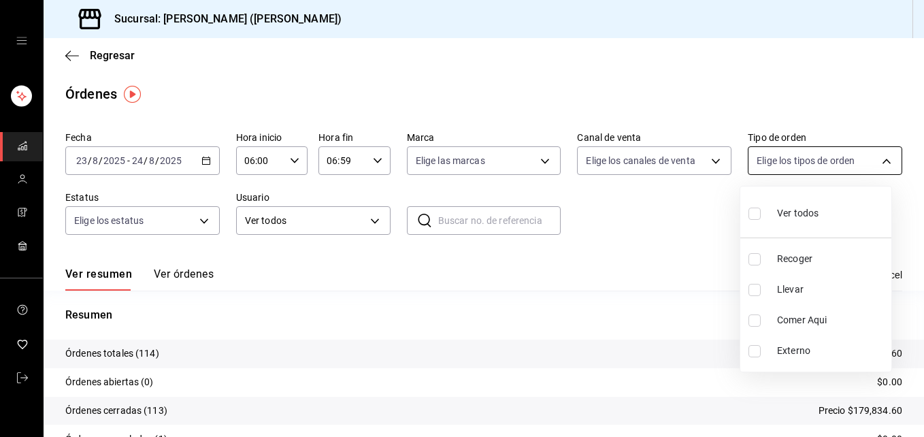
click at [874, 160] on body "Sucursal: Ichikani Sushi ([PERSON_NAME]) Regresar Órdenes Fecha [DATE] [DATE] -…" at bounding box center [462, 218] width 924 height 437
click at [758, 291] on input "checkbox" at bounding box center [755, 290] width 12 height 12
checkbox input "true"
type input "d5ed7011-f835-4d0c-a8fc-5f0f01446209"
click at [819, 69] on div at bounding box center [462, 218] width 924 height 437
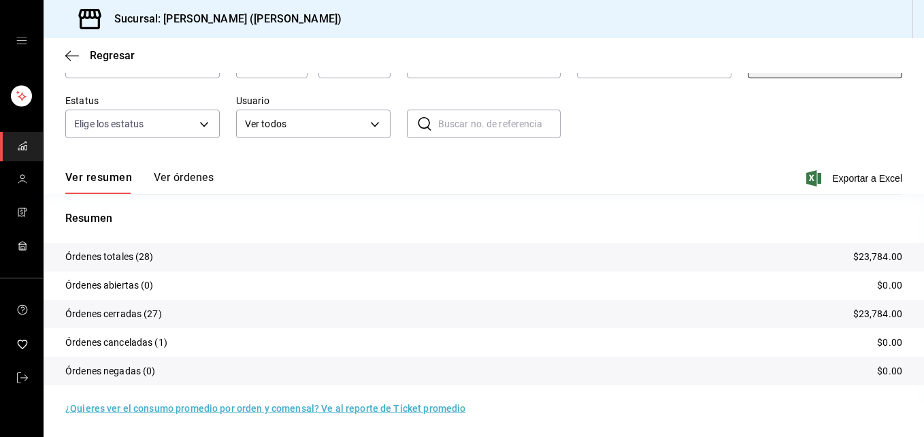
scroll to position [97, 0]
